Goal: Check status: Check status

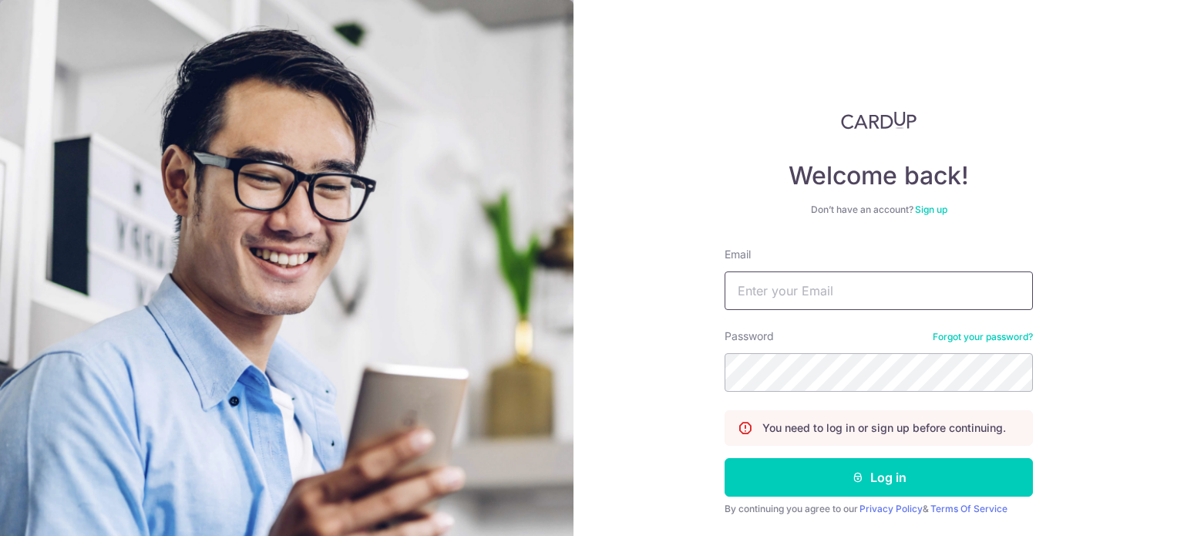
click at [767, 305] on input "Email" at bounding box center [879, 290] width 308 height 39
paste input "[EMAIL_ADDRESS][DOMAIN_NAME]"
type input "[EMAIL_ADDRESS][DOMAIN_NAME]"
click at [725, 458] on button "Log in" at bounding box center [879, 477] width 308 height 39
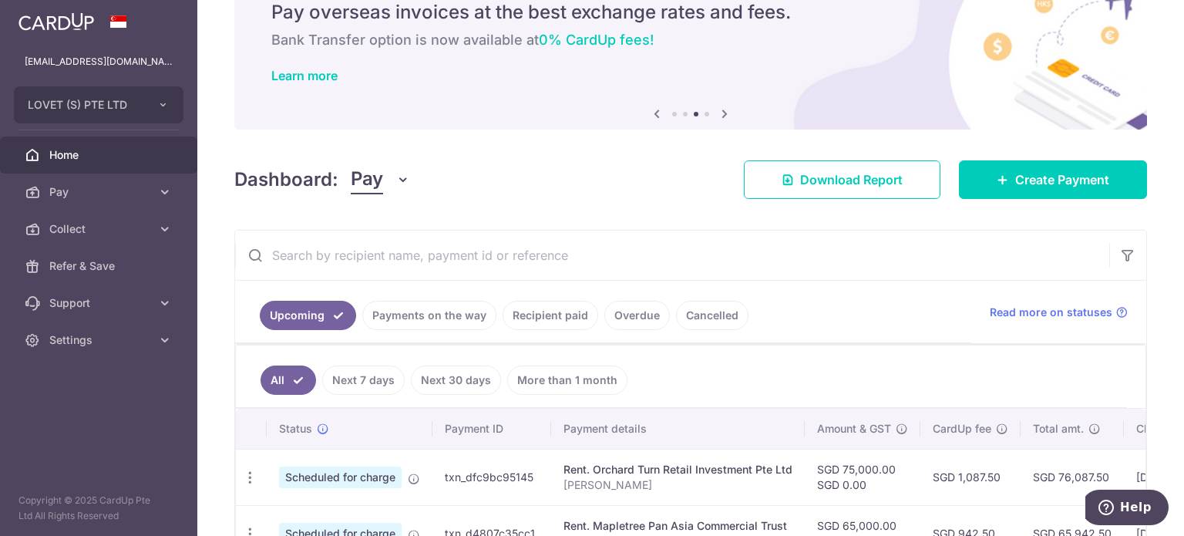
scroll to position [231, 0]
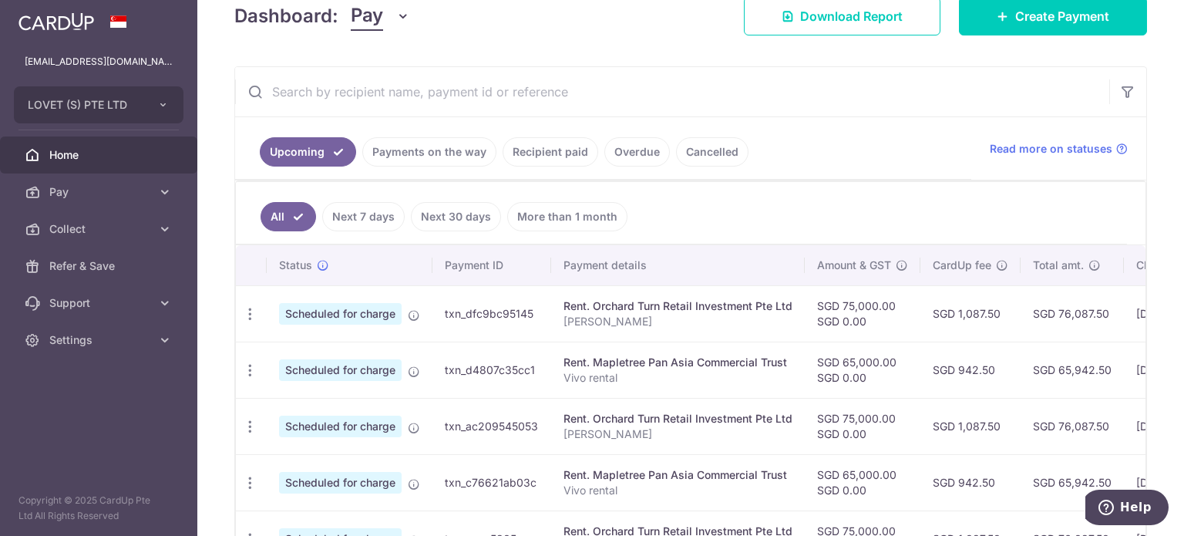
click at [460, 95] on input "text" at bounding box center [672, 91] width 874 height 49
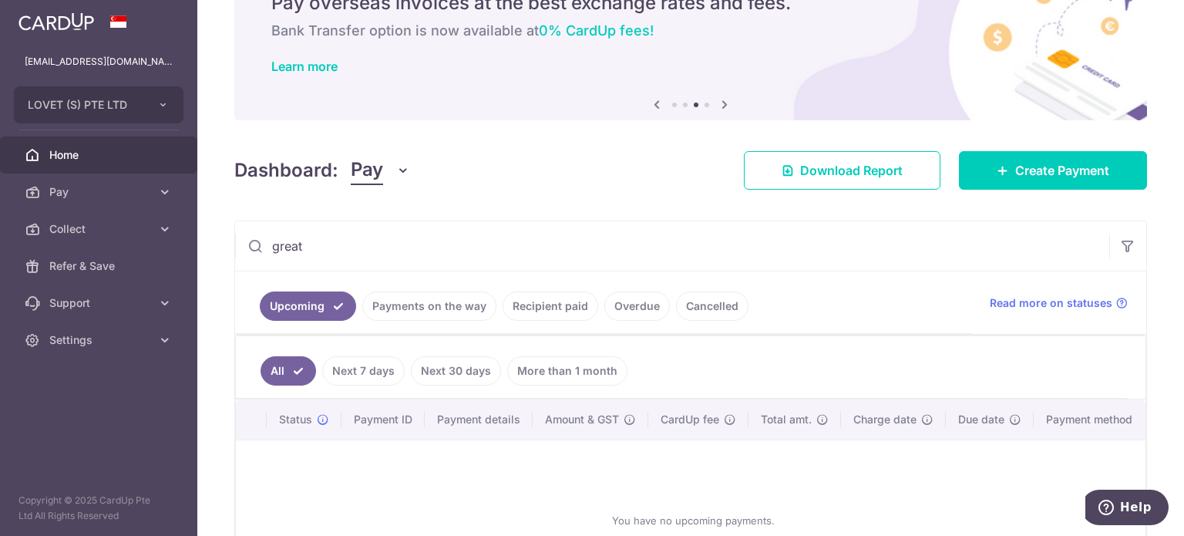
scroll to position [68, 0]
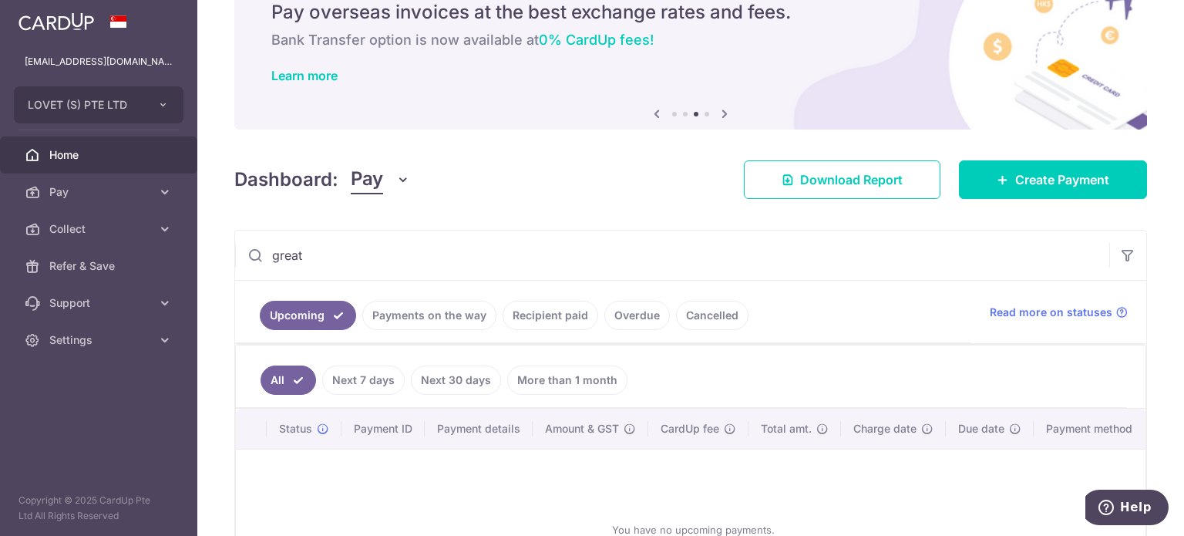
click at [543, 316] on link "Recipient paid" at bounding box center [551, 315] width 96 height 29
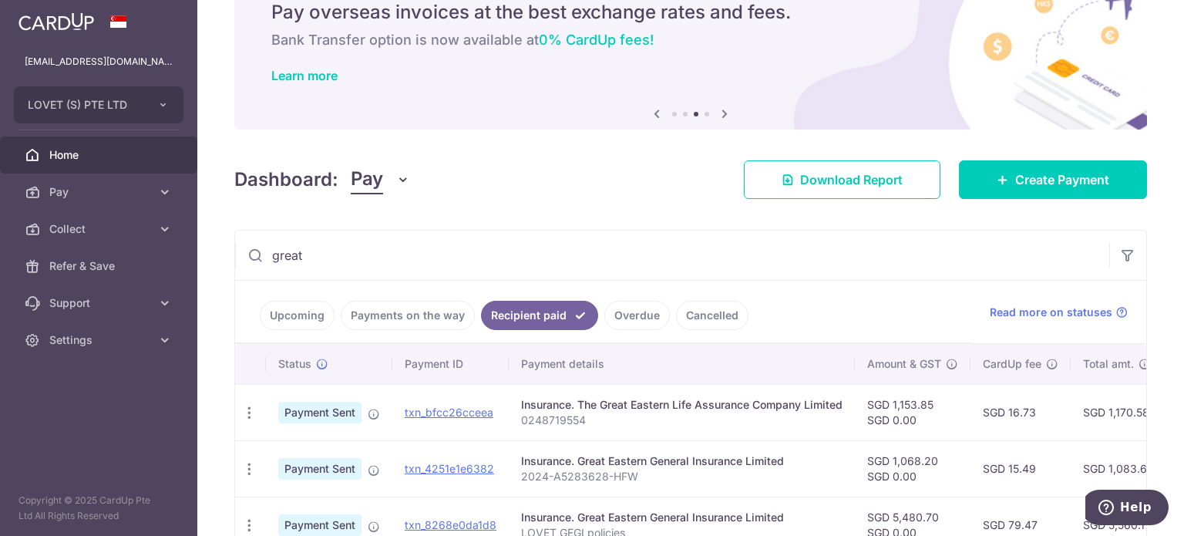
click at [364, 271] on input "great" at bounding box center [672, 255] width 874 height 49
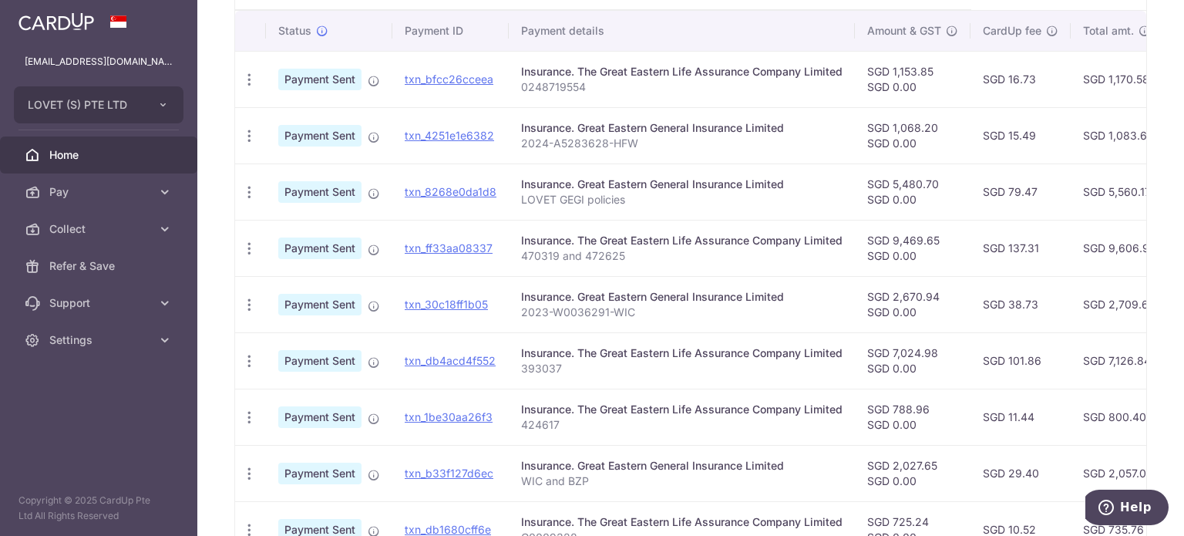
scroll to position [425, 0]
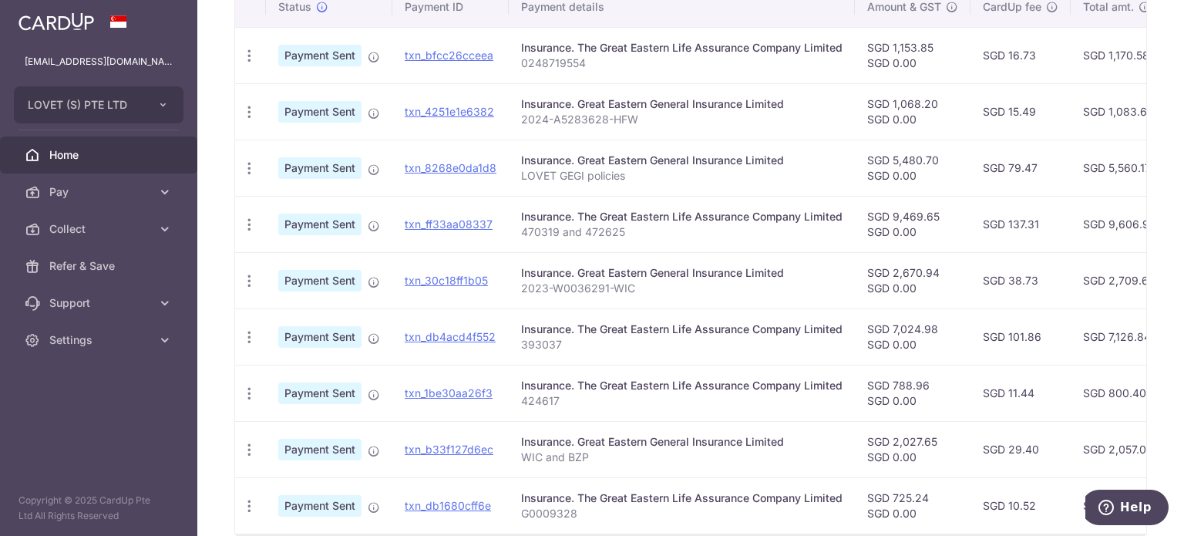
drag, startPoint x: 808, startPoint y: 150, endPoint x: 579, endPoint y: 147, distance: 229.0
click at [579, 147] on td "Insurance. Great Eastern General Insurance Limited LOVET GEGI policies" at bounding box center [682, 168] width 346 height 56
copy div "Great Eastern General Insurance Limited"
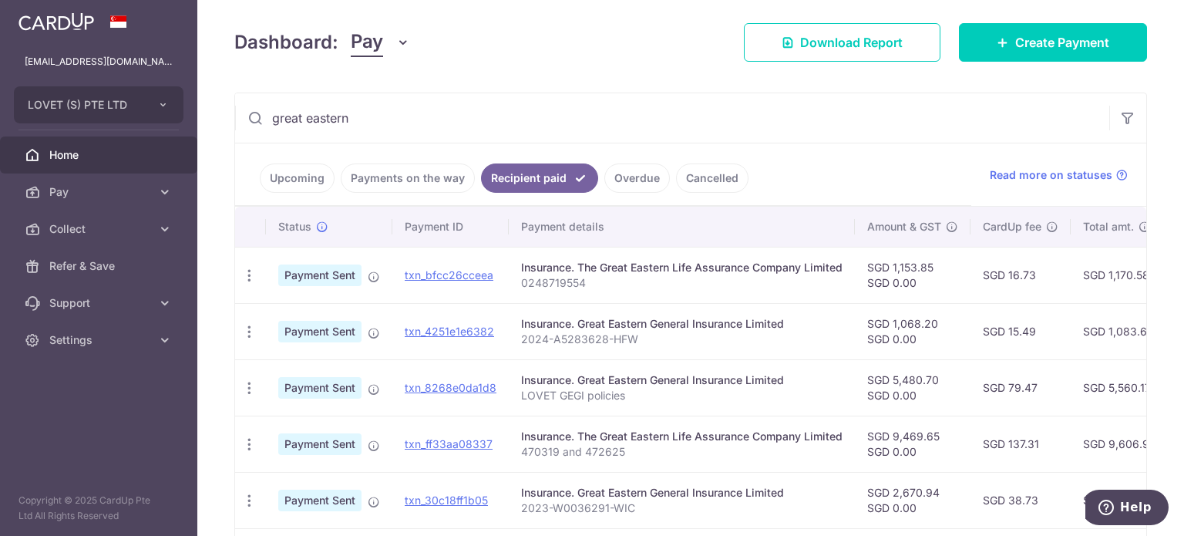
scroll to position [194, 0]
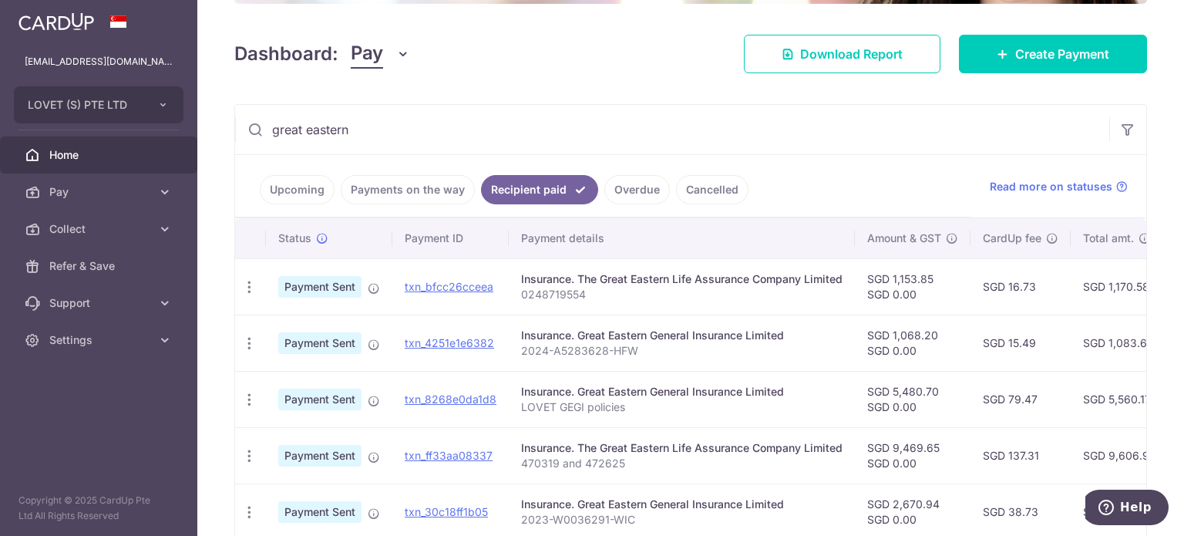
click at [429, 135] on input "great eastern" at bounding box center [672, 129] width 874 height 49
drag, startPoint x: 403, startPoint y: 135, endPoint x: 221, endPoint y: 123, distance: 183.2
click at [221, 123] on div "× Pause Schedule Pause all future payments in this series Pause just this one p…" at bounding box center [690, 268] width 987 height 536
paste input "Great Eastern General Insurance Limited"
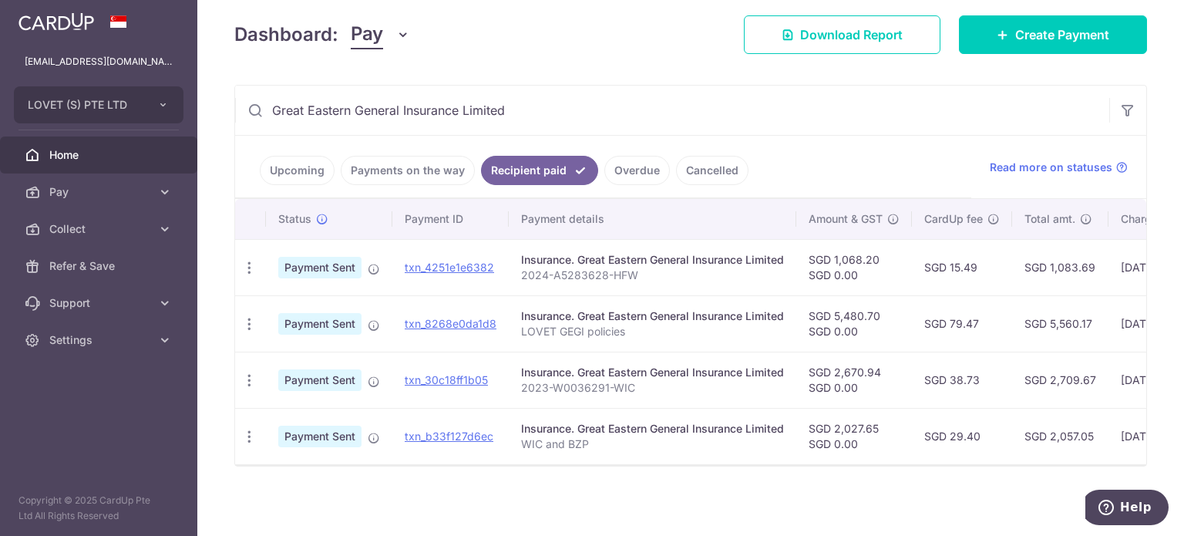
scroll to position [221, 0]
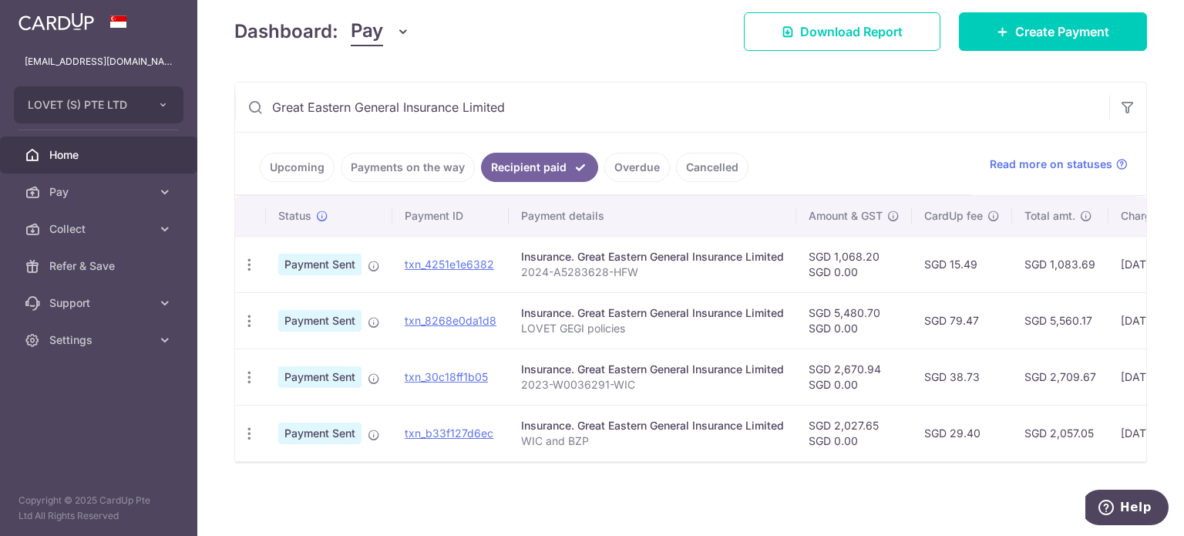
drag, startPoint x: 524, startPoint y: 103, endPoint x: 352, endPoint y: 126, distance: 173.5
click at [352, 126] on div "Great Eastern General Insurance Limited Upcoming Payments on the way Recipient …" at bounding box center [690, 273] width 913 height 382
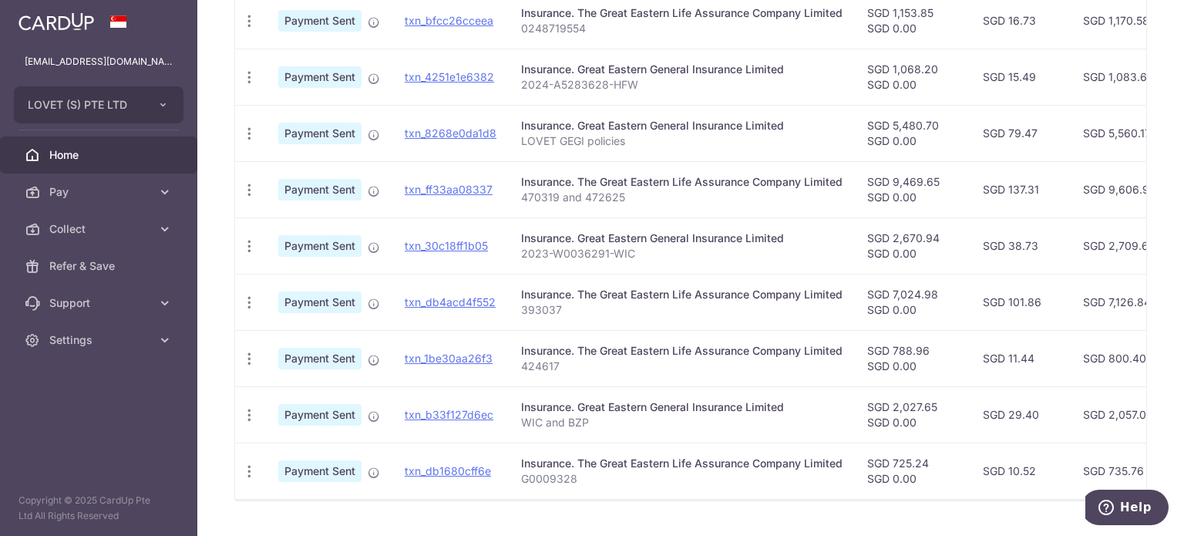
scroll to position [425, 0]
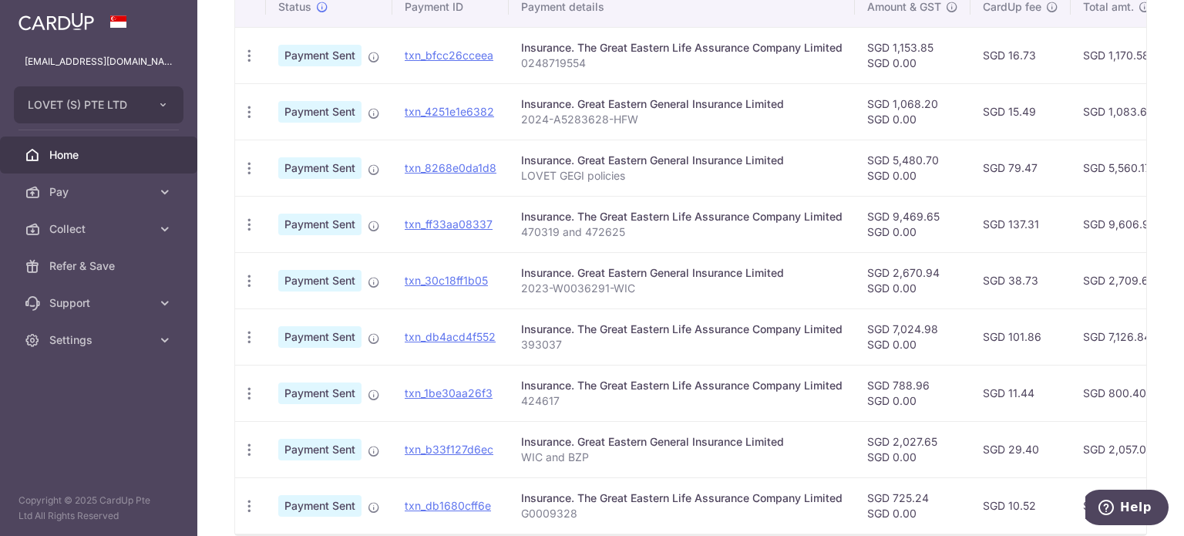
drag, startPoint x: 802, startPoint y: 153, endPoint x: 511, endPoint y: 144, distance: 290.8
click at [511, 144] on td "Insurance. Great Eastern General Insurance Limited LOVET GEGI policies" at bounding box center [682, 168] width 346 height 56
copy div "Insurance. Great Eastern General Insurance Limited"
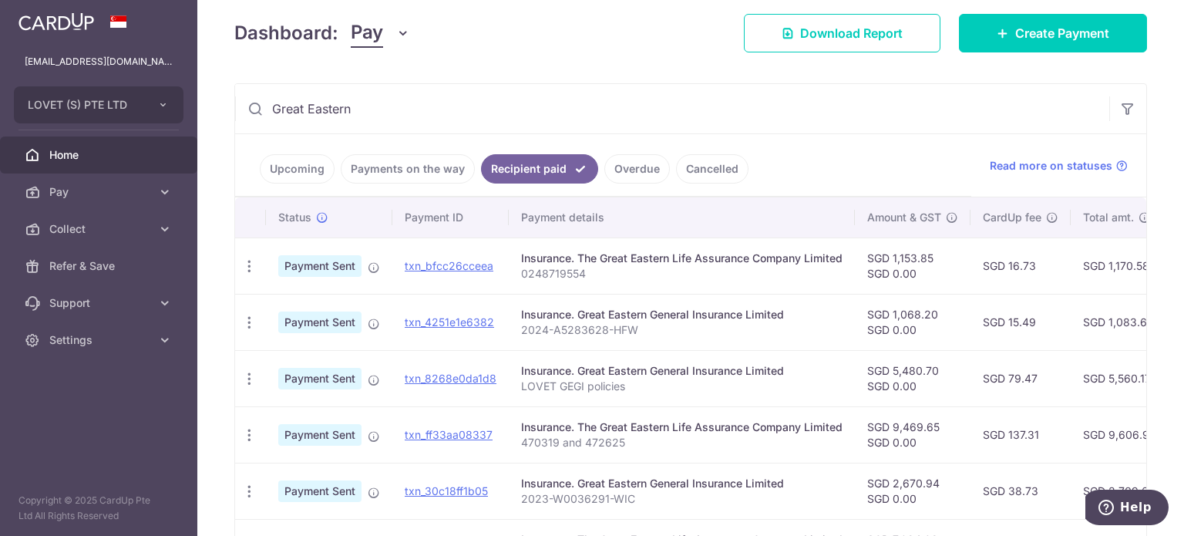
scroll to position [194, 0]
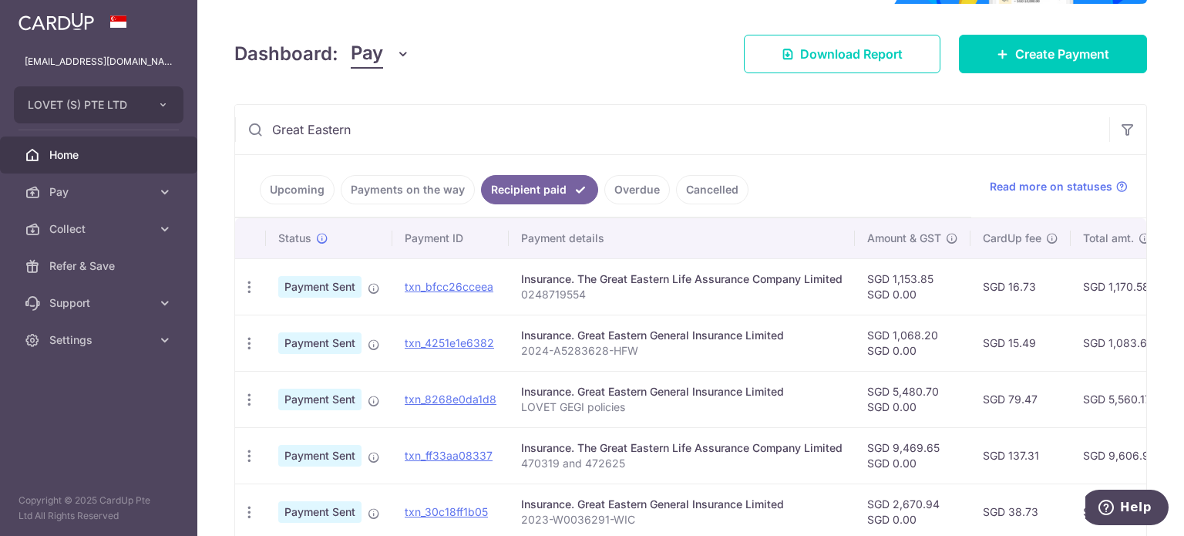
drag, startPoint x: 379, startPoint y: 126, endPoint x: 194, endPoint y: 125, distance: 185.1
click at [194, 125] on main "accounts@lovet.sg LOVET (S) PTE LTD LOVET (S) PTE LTD Home Pay Payments Recipie…" at bounding box center [592, 268] width 1184 height 536
paste input "Insurance. Great Eastern General Insurance Limited"
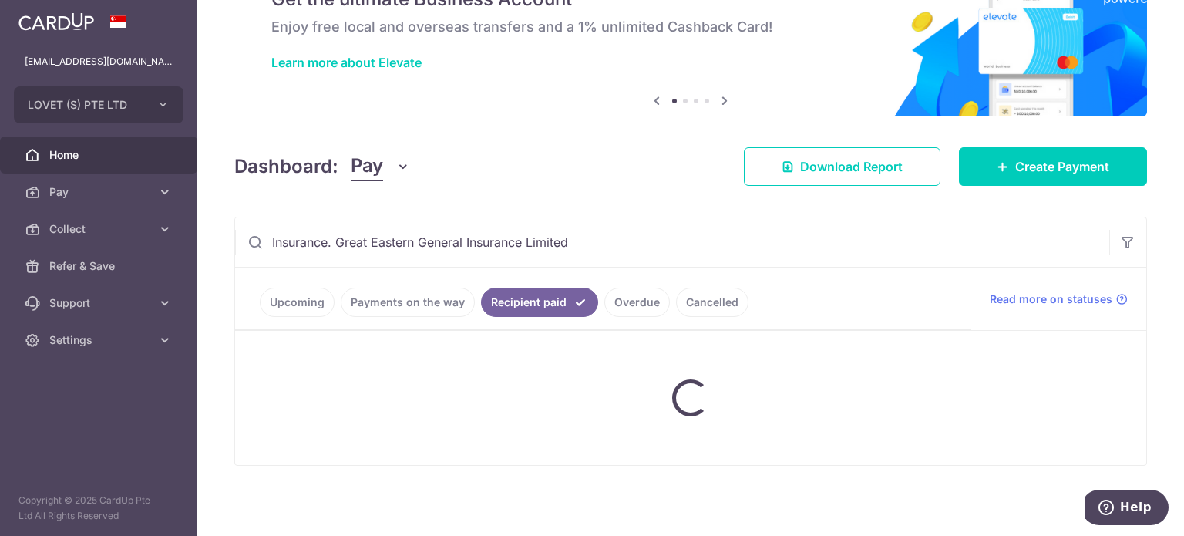
scroll to position [157, 0]
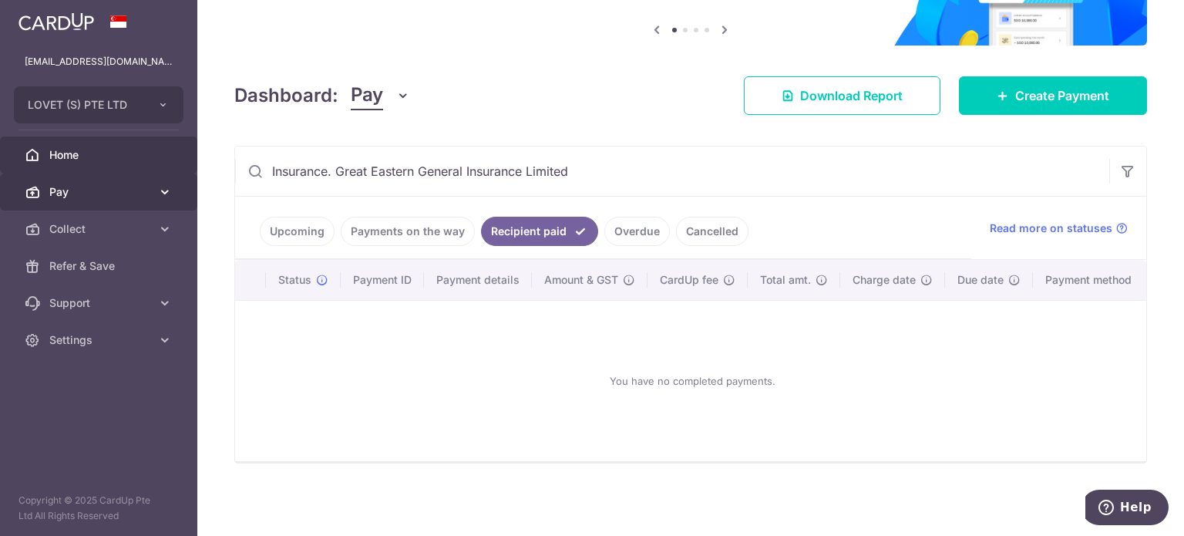
drag, startPoint x: 336, startPoint y: 159, endPoint x: 173, endPoint y: 173, distance: 164.1
click at [173, 173] on main "accounts@lovet.sg LOVET (S) PTE LTD LOVET (S) PTE LTD Home Pay Payments Recipie…" at bounding box center [592, 268] width 1184 height 536
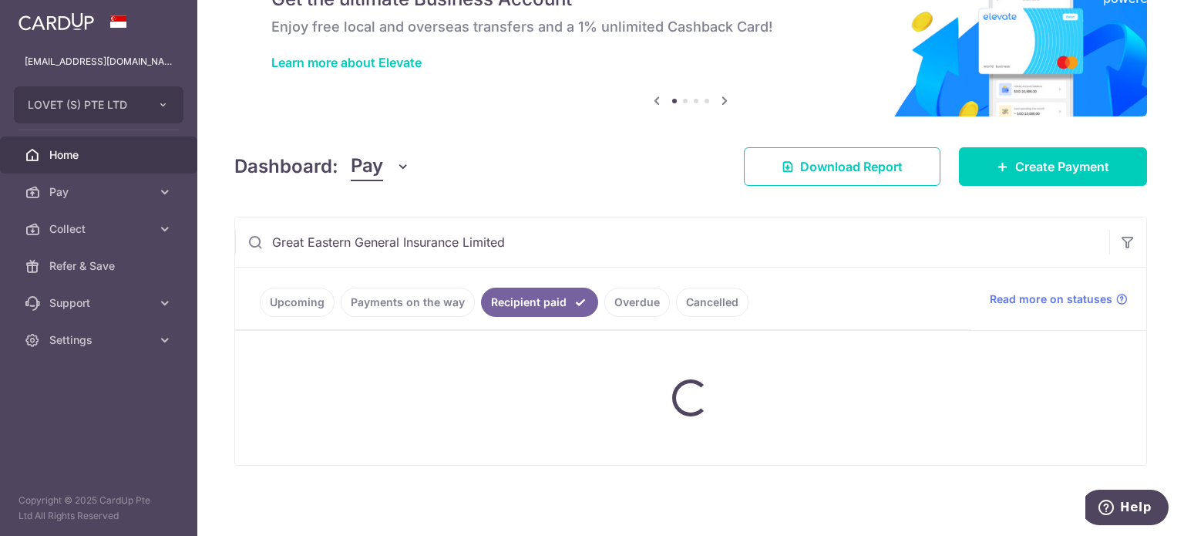
scroll to position [194, 0]
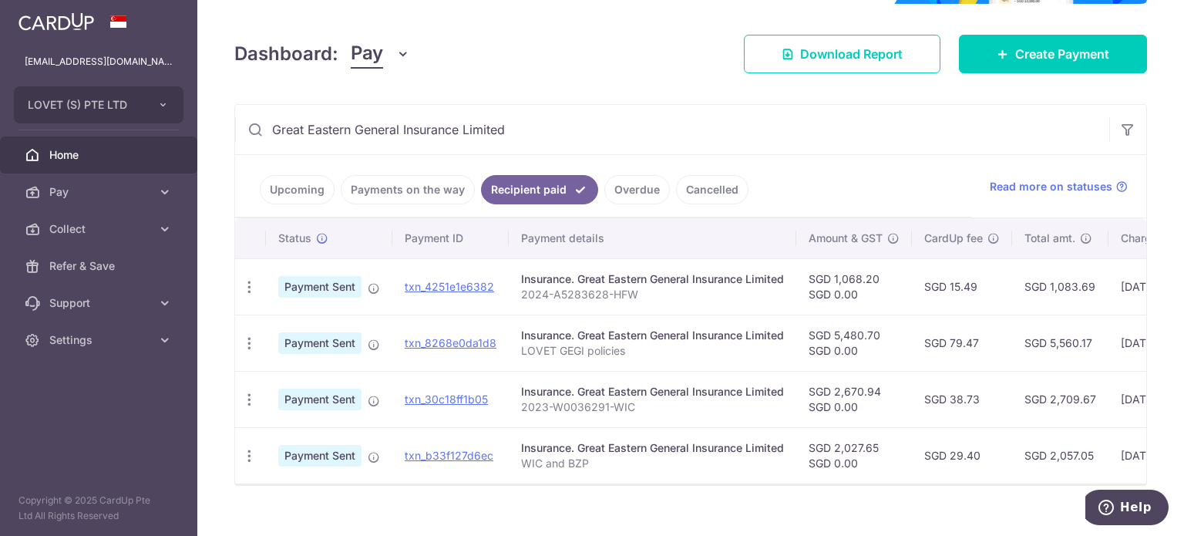
type input "Great Eastern General Insurance Limited"
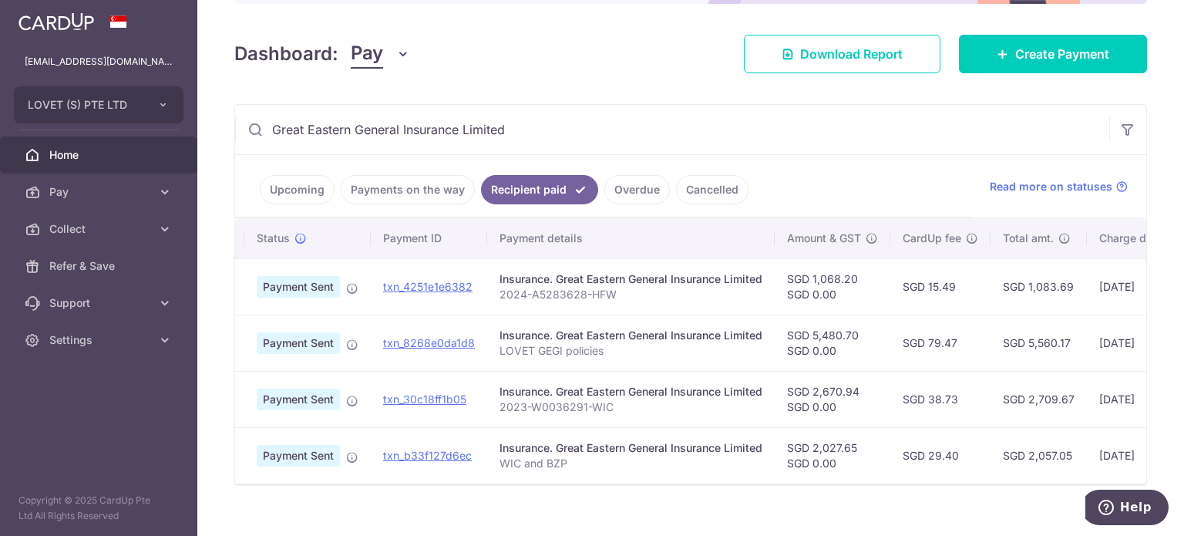
scroll to position [0, 0]
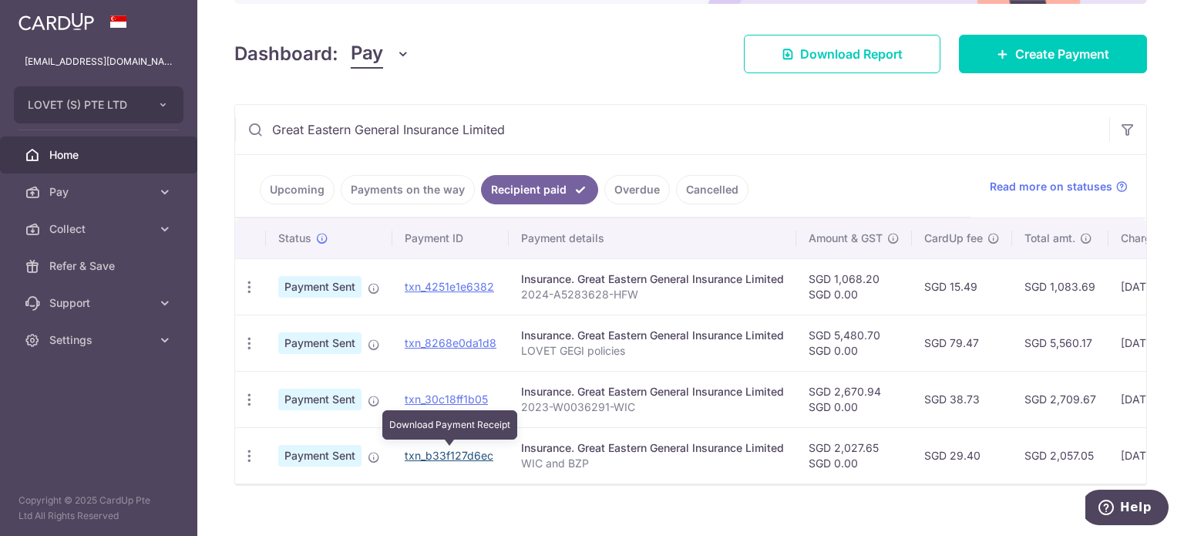
drag, startPoint x: 438, startPoint y: 452, endPoint x: 656, endPoint y: 58, distance: 450.4
click at [439, 451] on link "txn_b33f127d6ec" at bounding box center [449, 455] width 89 height 13
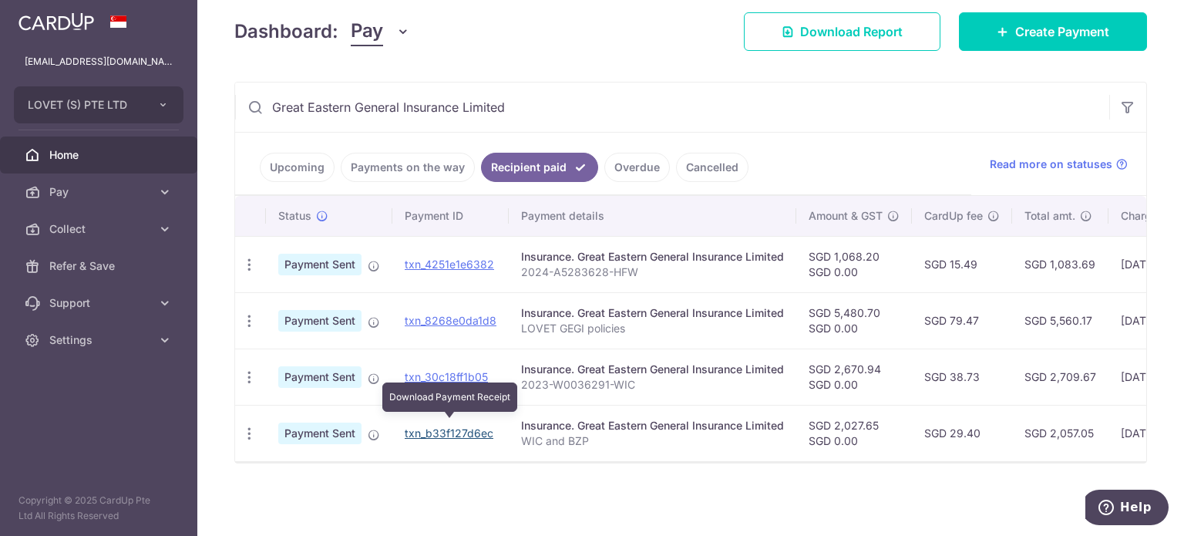
click at [431, 426] on link "txn_b33f127d6ec" at bounding box center [449, 432] width 89 height 13
